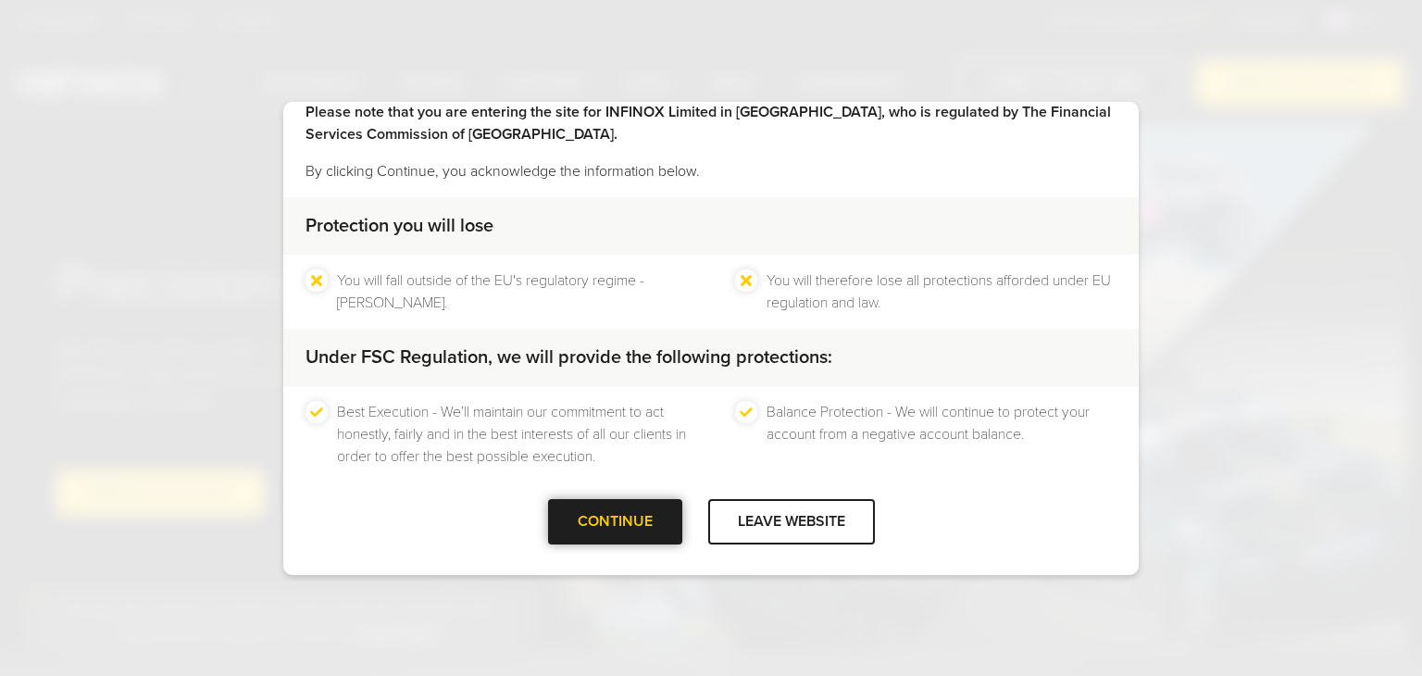
click at [615, 521] on div at bounding box center [615, 521] width 0 height 0
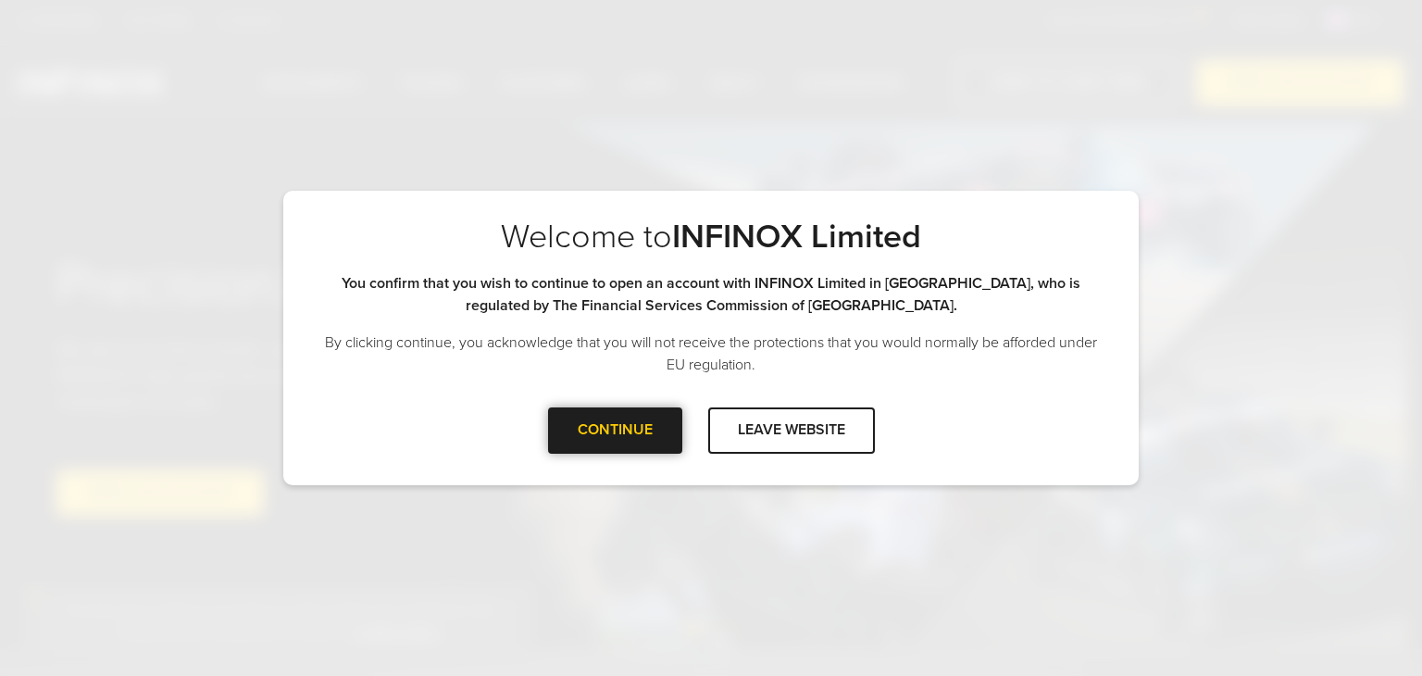
click at [615, 431] on div at bounding box center [615, 431] width 0 height 0
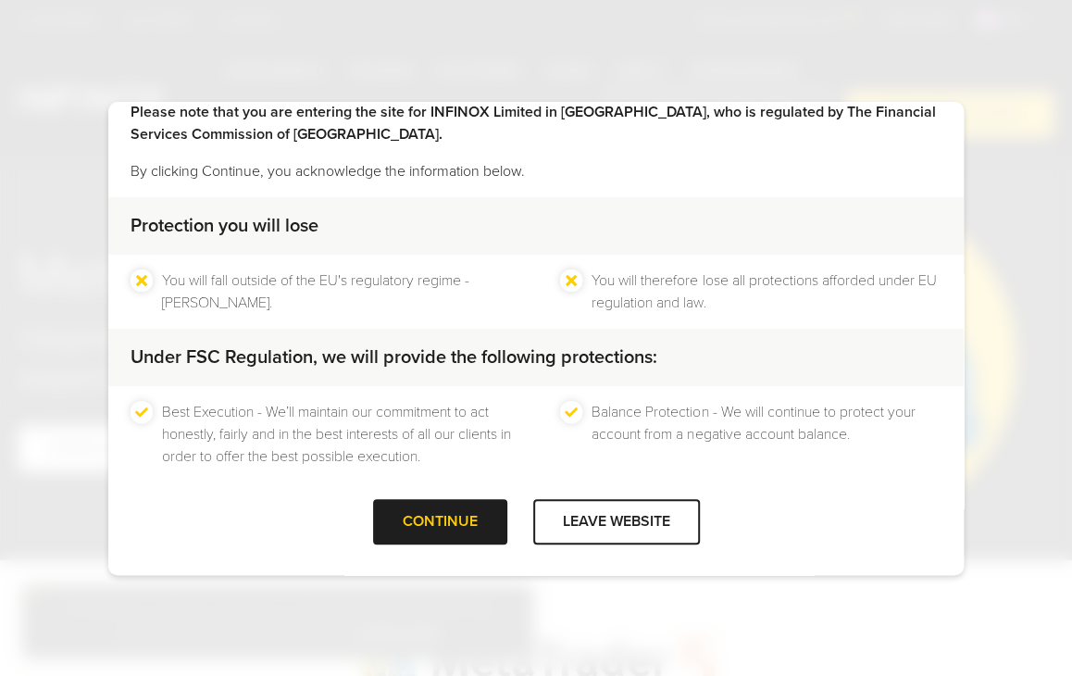
click at [440, 521] on div at bounding box center [440, 521] width 0 height 0
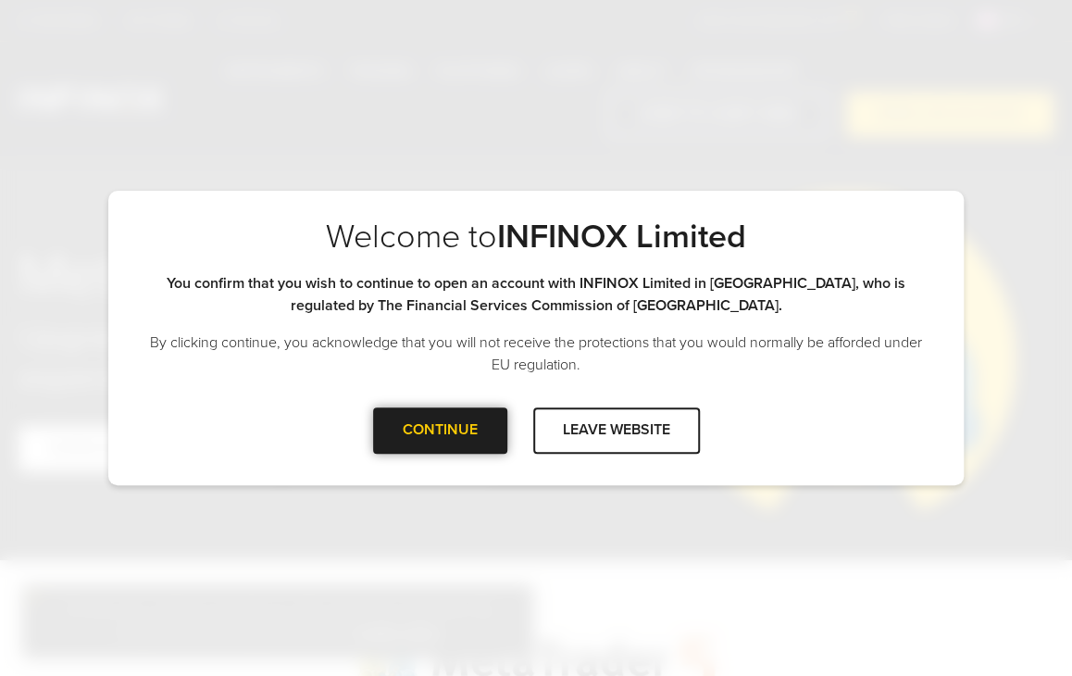
click at [440, 431] on div at bounding box center [440, 431] width 0 height 0
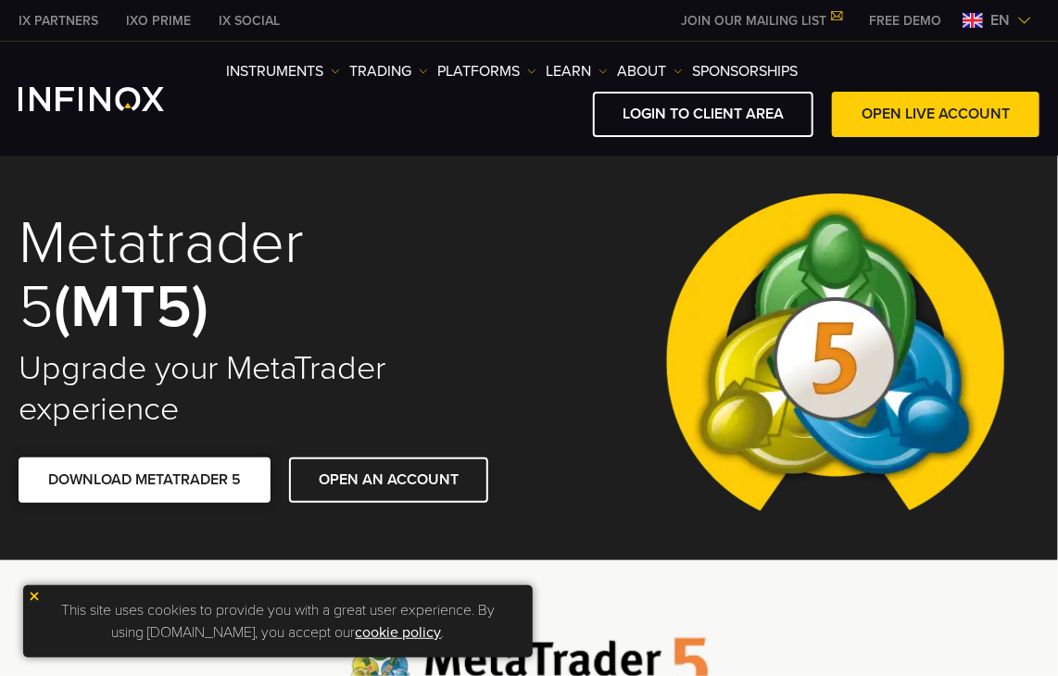
click at [166, 478] on link "DOWNLOAD METATRADER 5" at bounding box center [145, 479] width 252 height 45
